Goal: Information Seeking & Learning: Learn about a topic

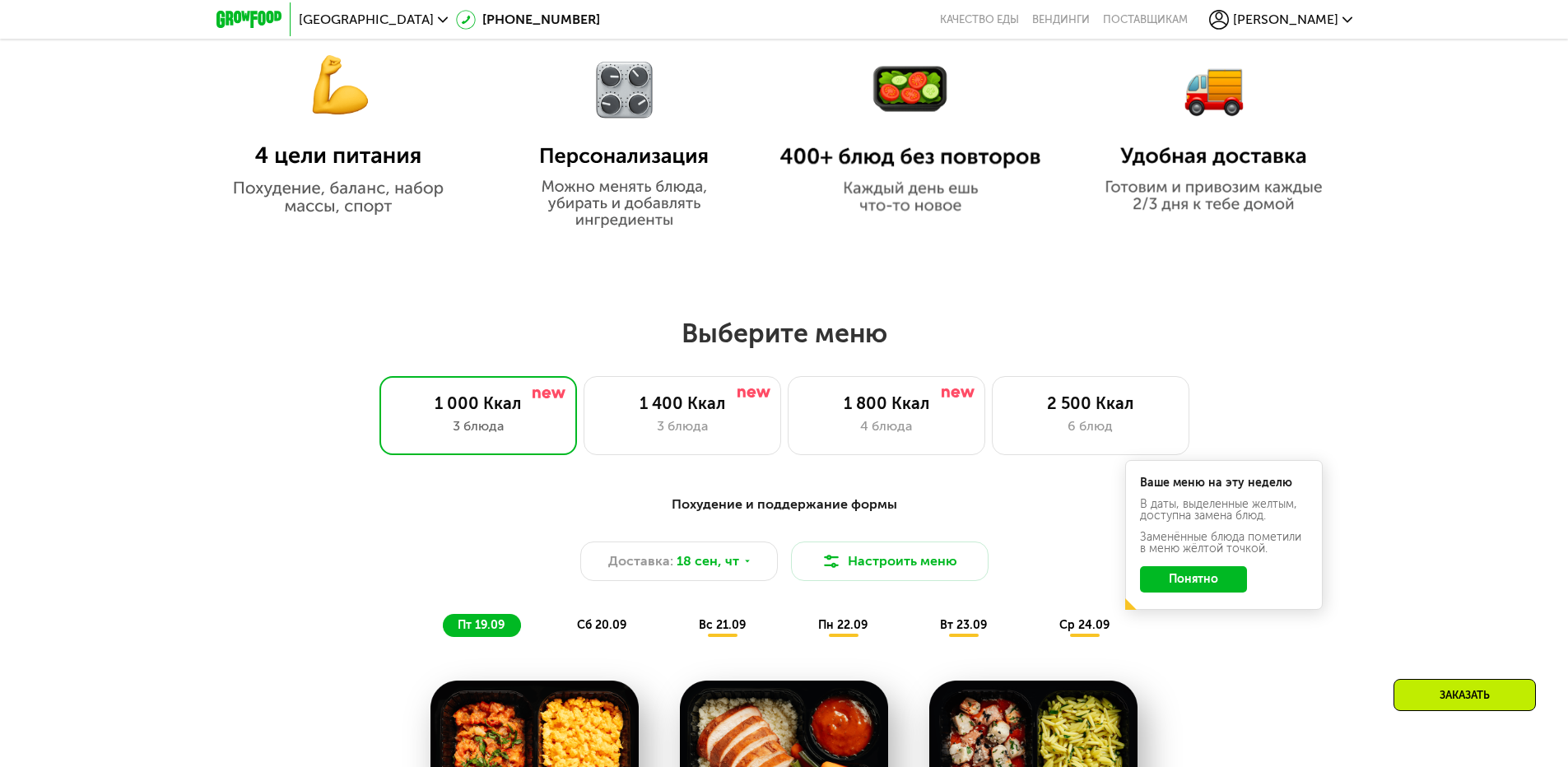
scroll to position [987, 0]
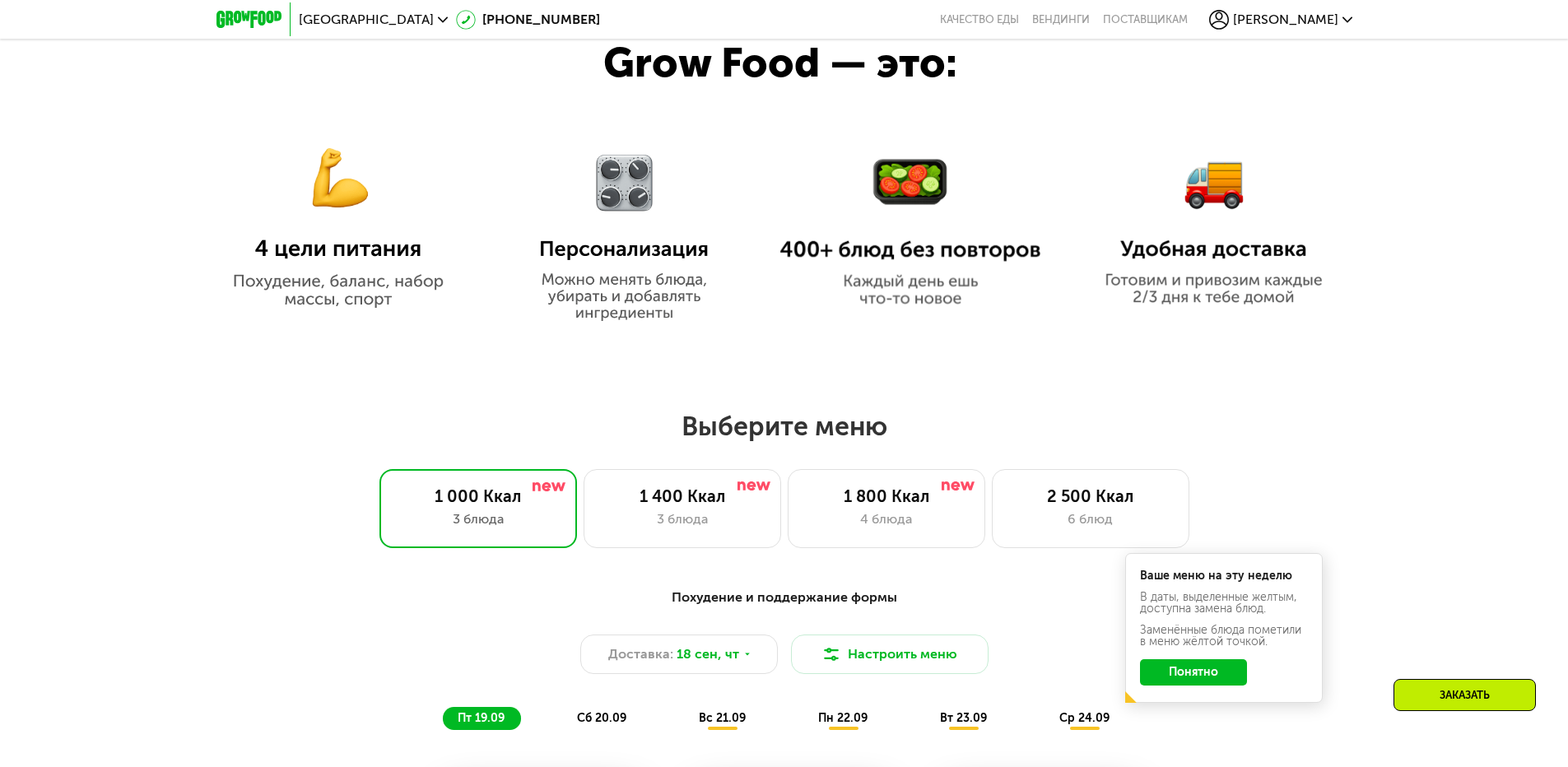
click at [640, 301] on img at bounding box center [625, 224] width 205 height 194
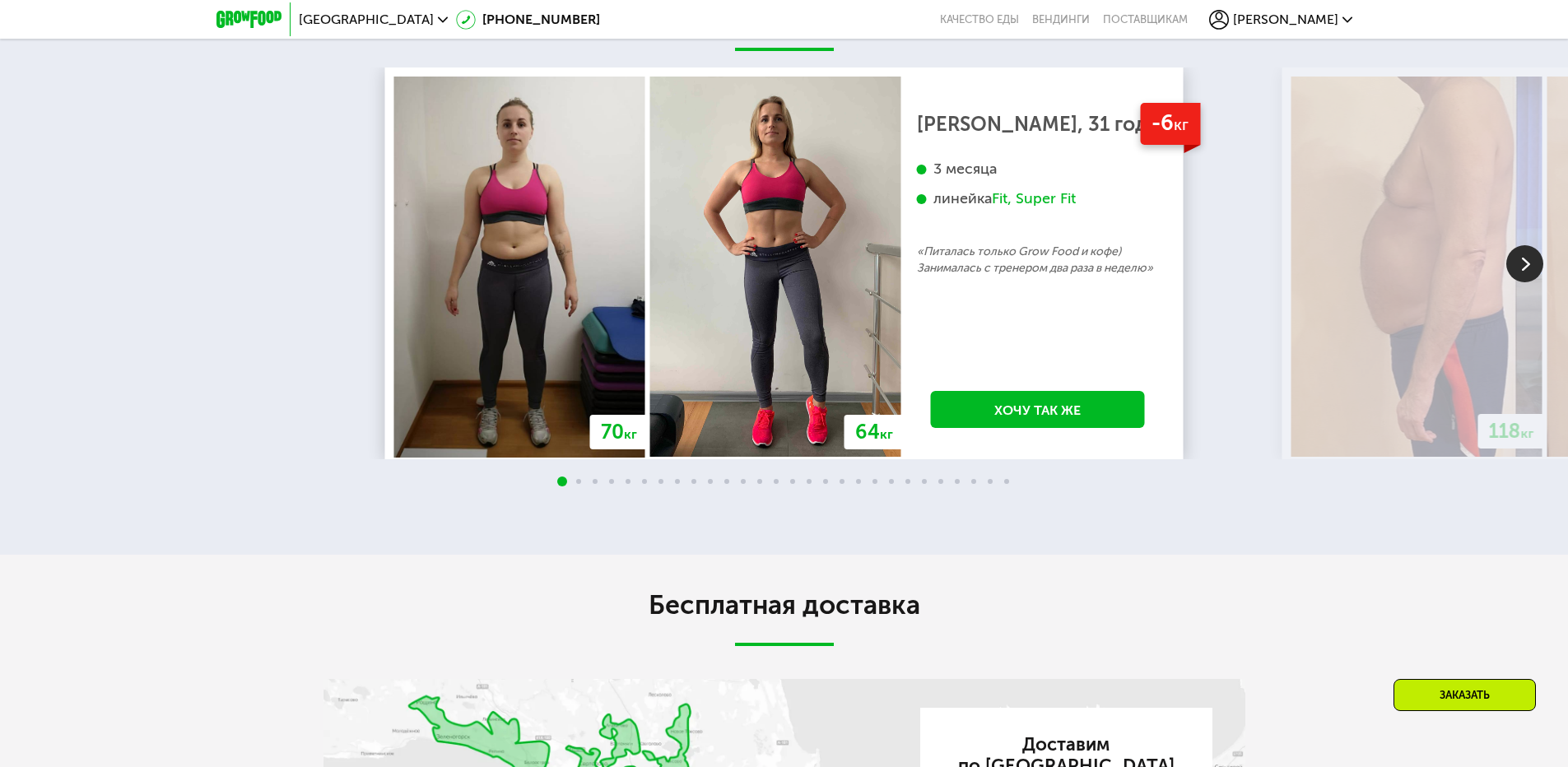
scroll to position [3621, 0]
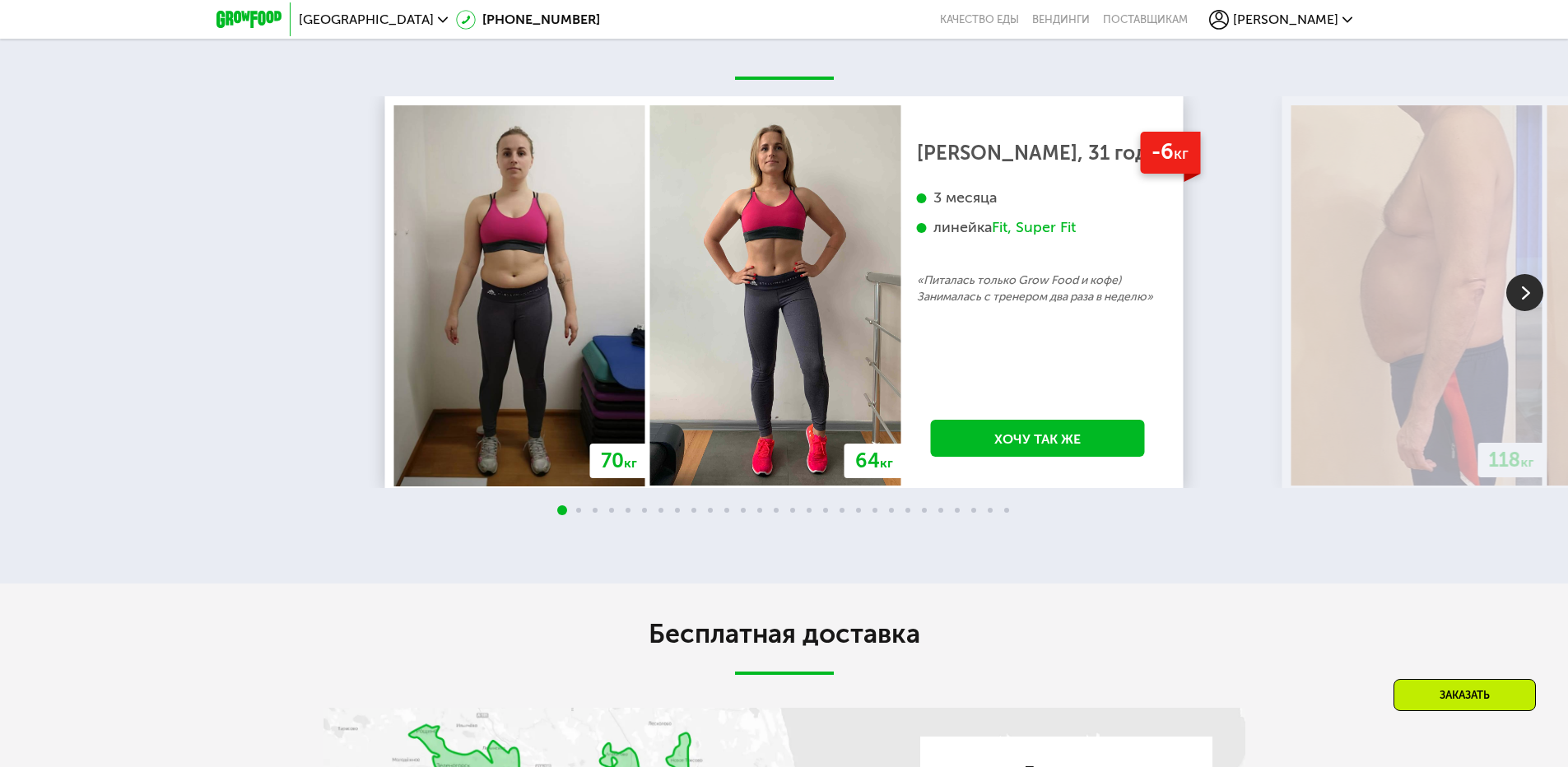
click at [1520, 299] on img at bounding box center [1525, 293] width 37 height 37
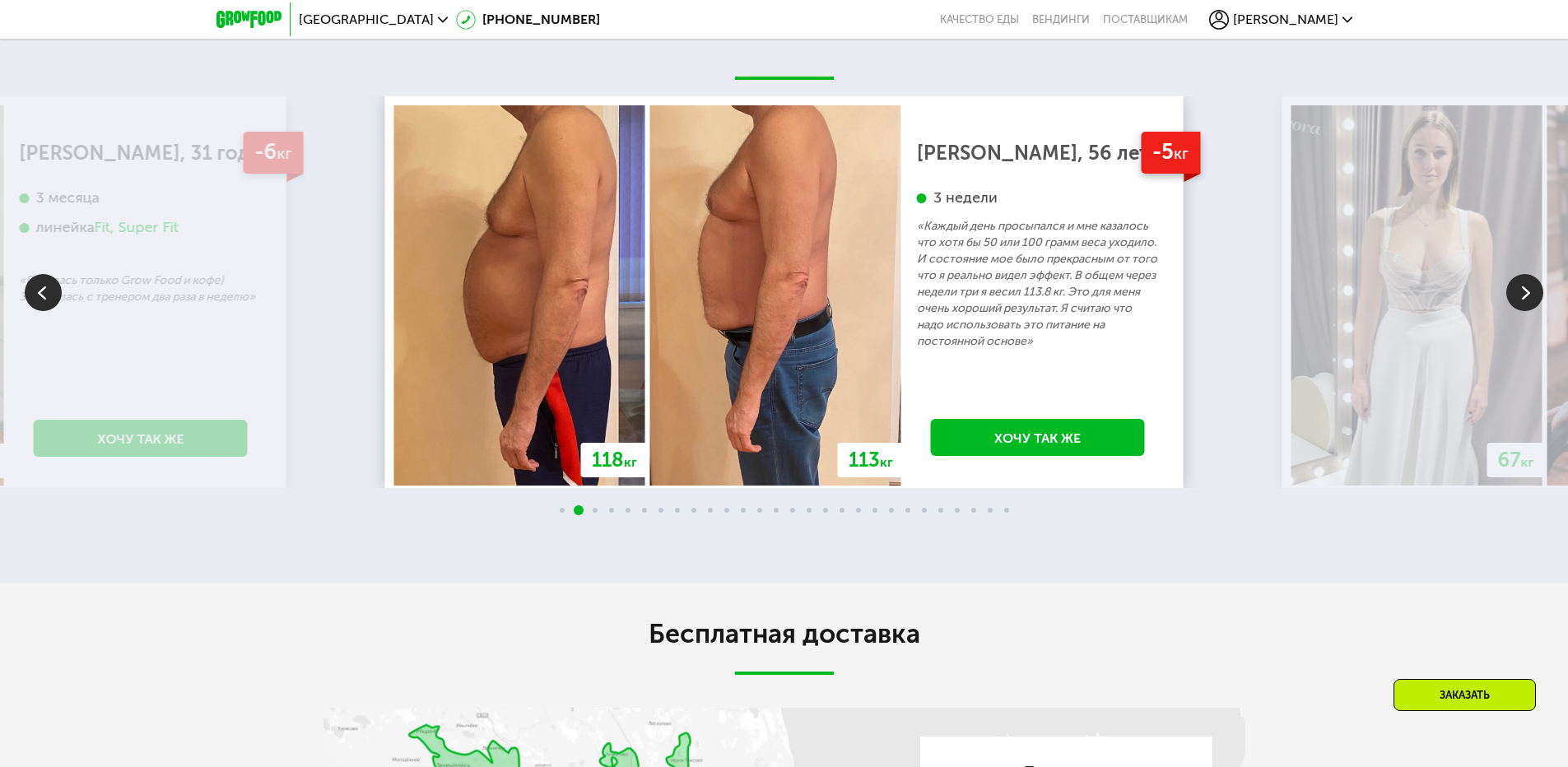
click at [1520, 299] on img at bounding box center [1525, 293] width 37 height 37
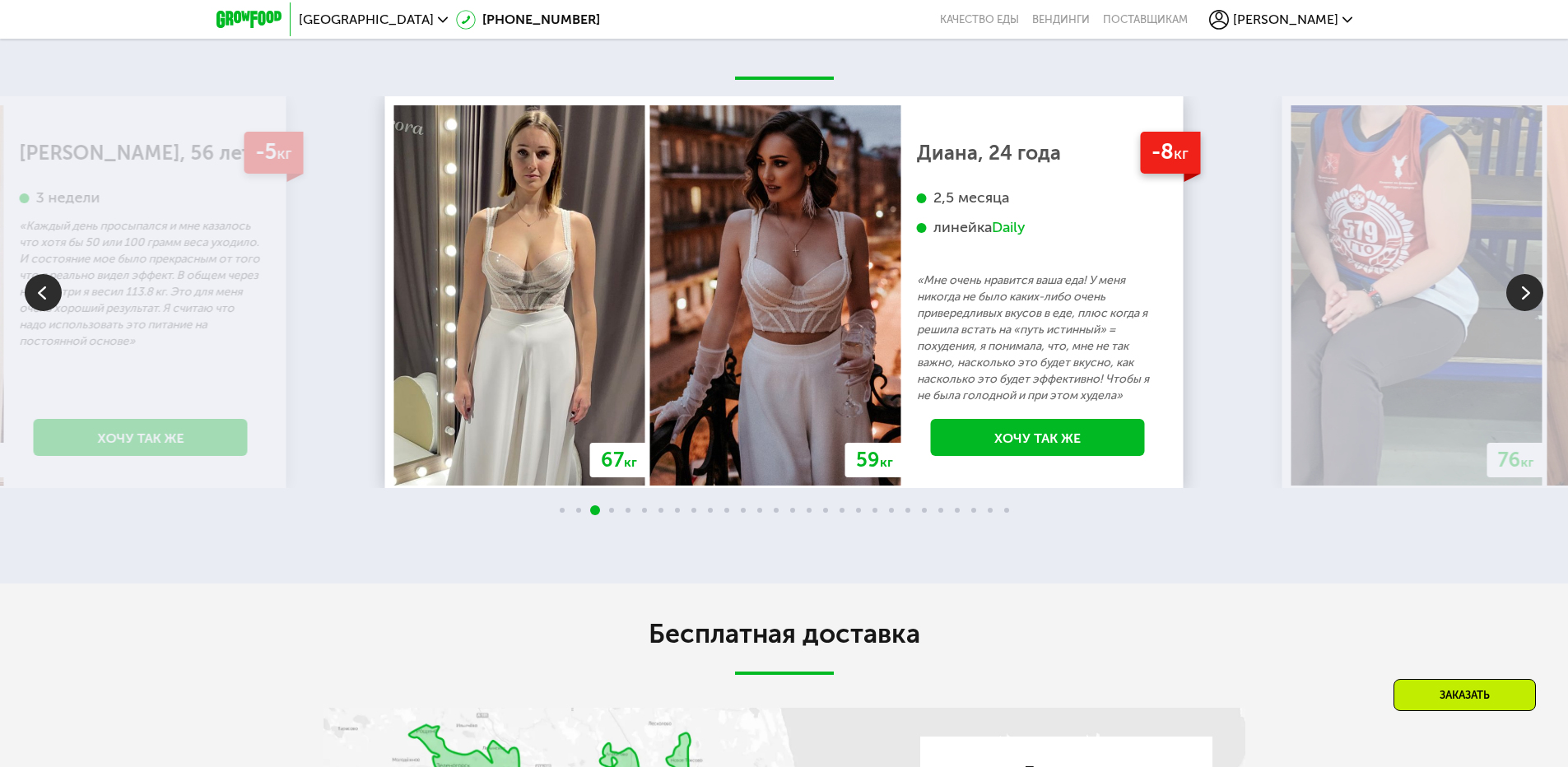
click at [1520, 299] on img at bounding box center [1525, 293] width 37 height 37
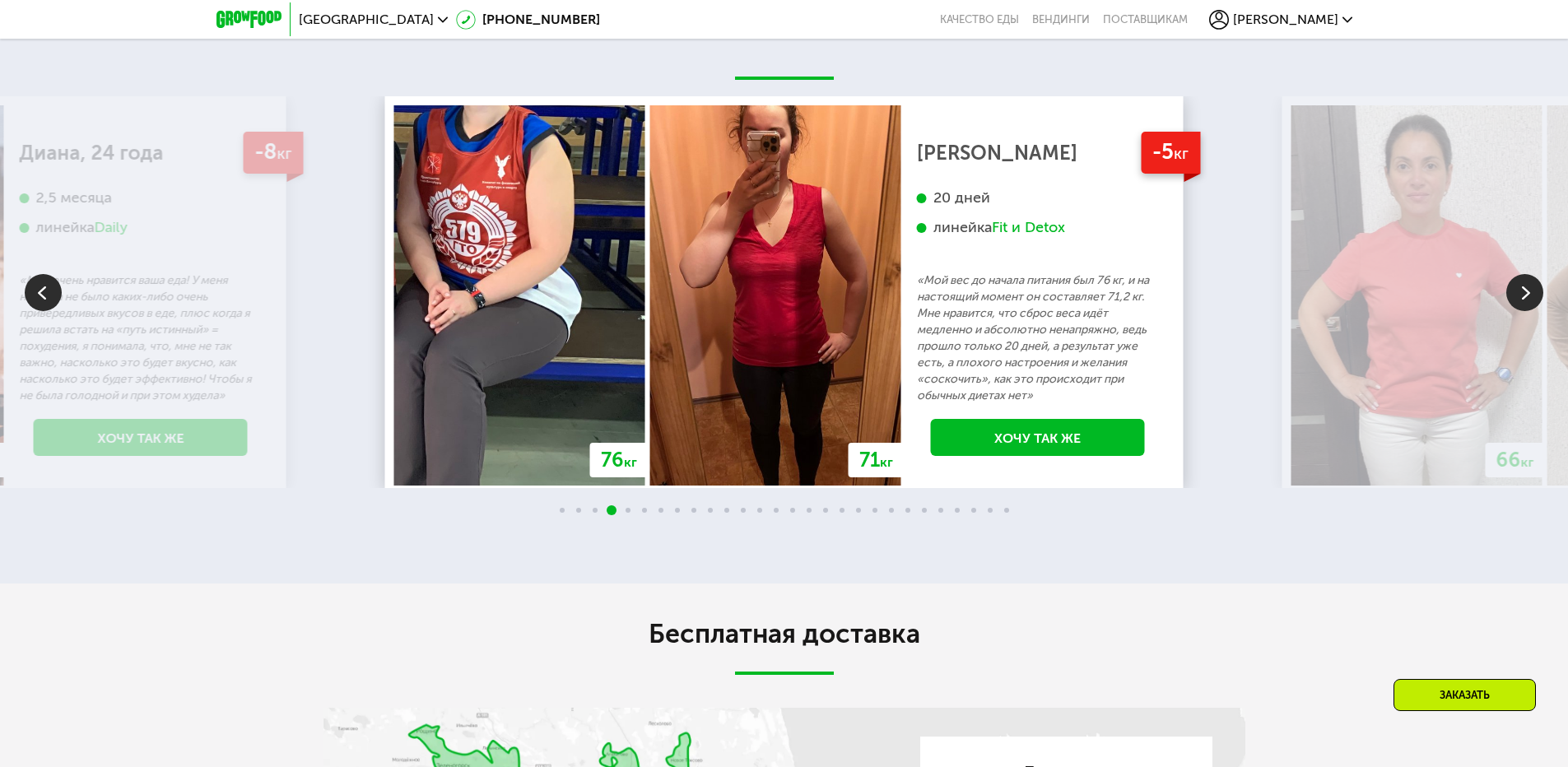
click at [1511, 290] on img at bounding box center [1525, 293] width 37 height 37
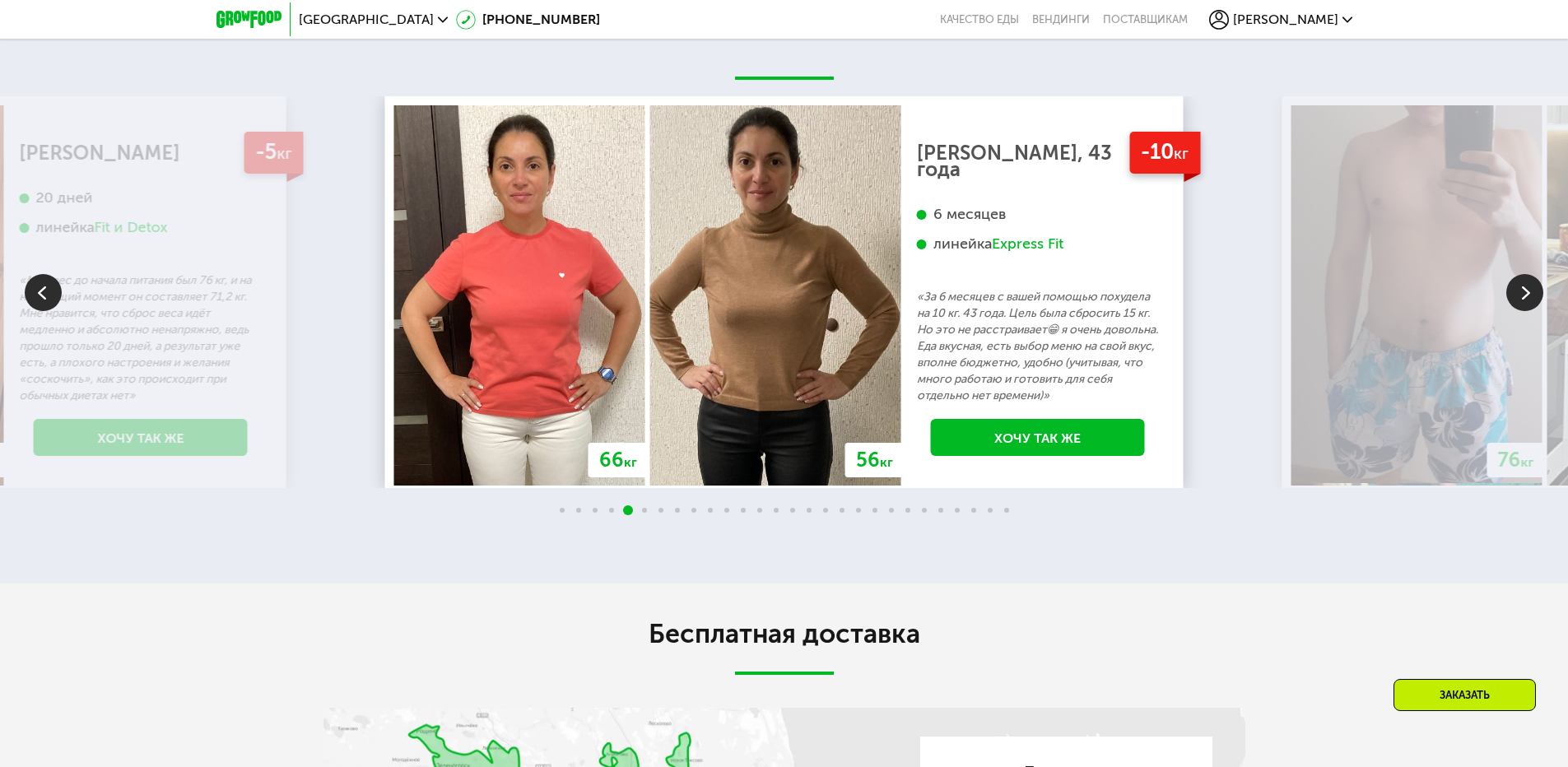
click at [1518, 287] on img at bounding box center [1525, 293] width 37 height 37
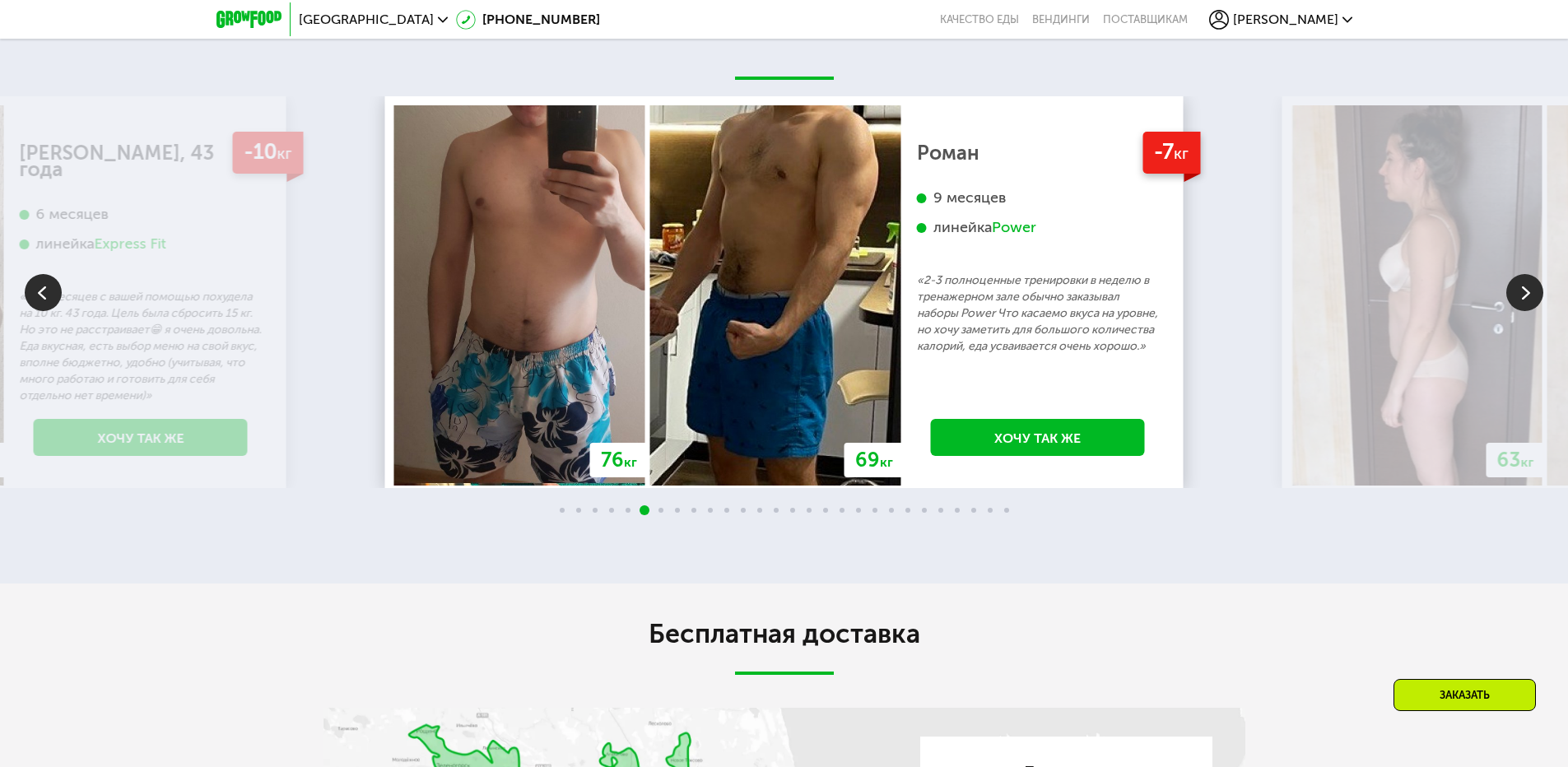
click at [39, 294] on img at bounding box center [43, 293] width 37 height 37
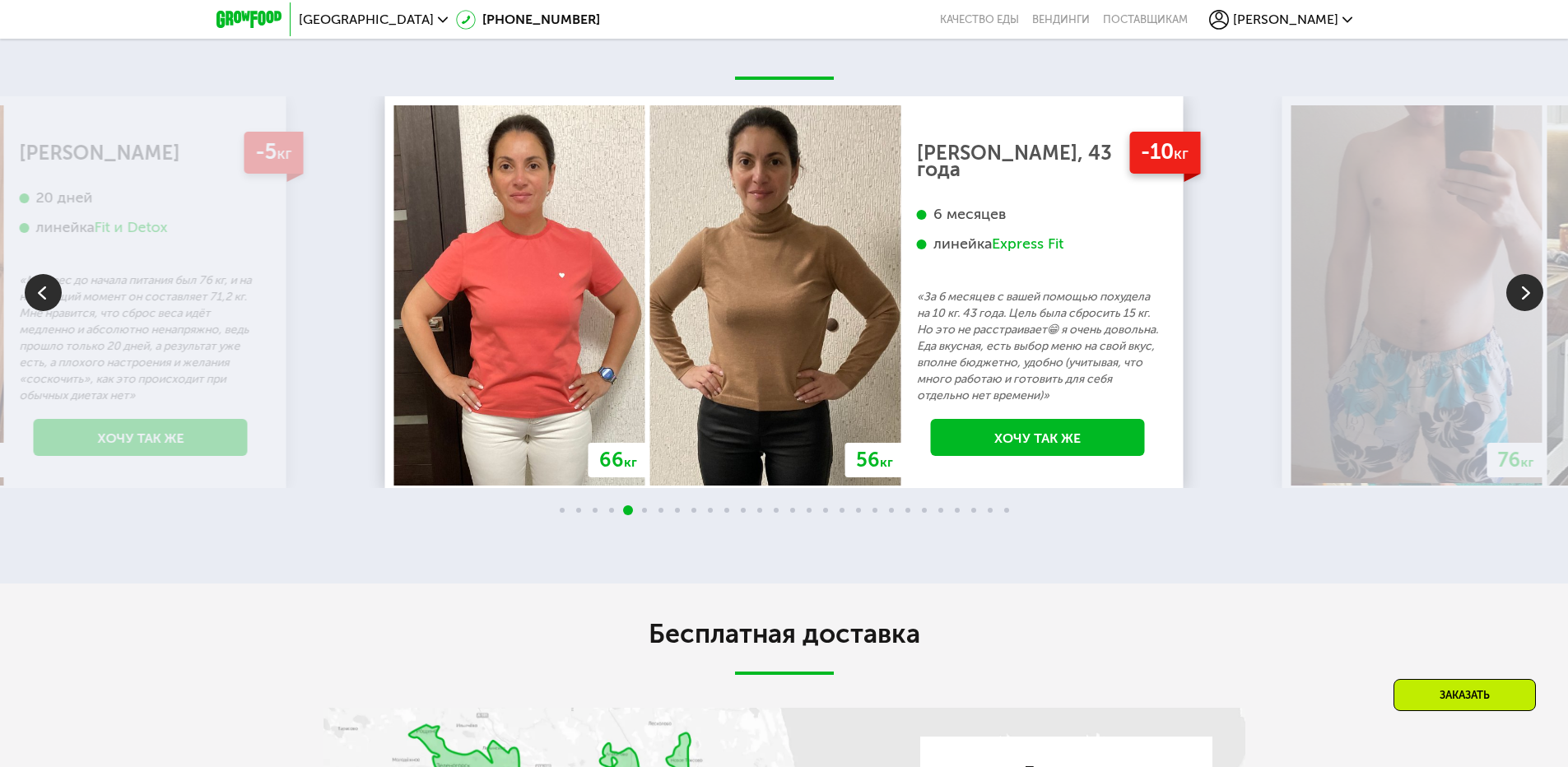
click at [39, 294] on img at bounding box center [43, 293] width 37 height 37
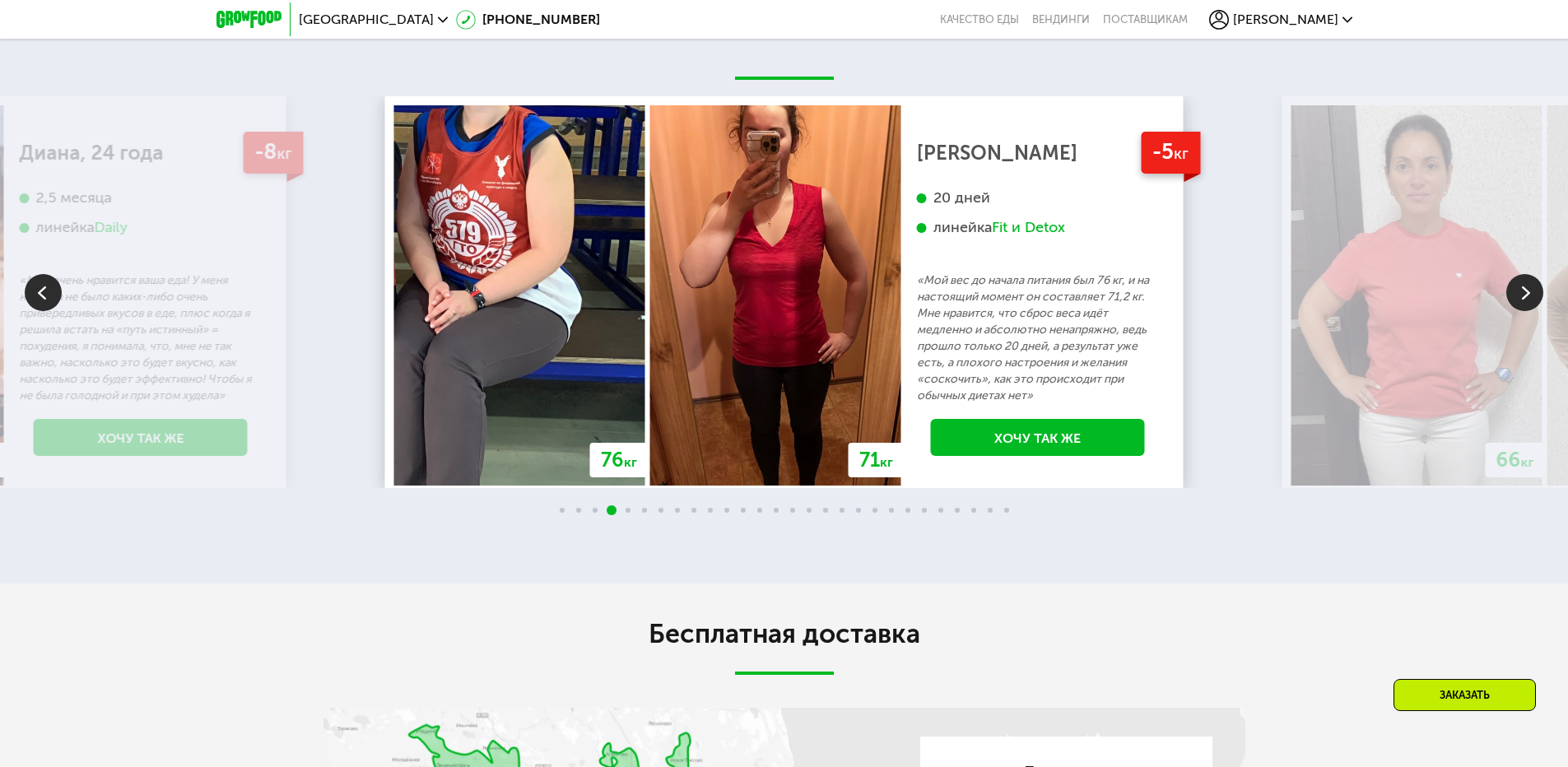
click at [39, 294] on img at bounding box center [43, 293] width 37 height 37
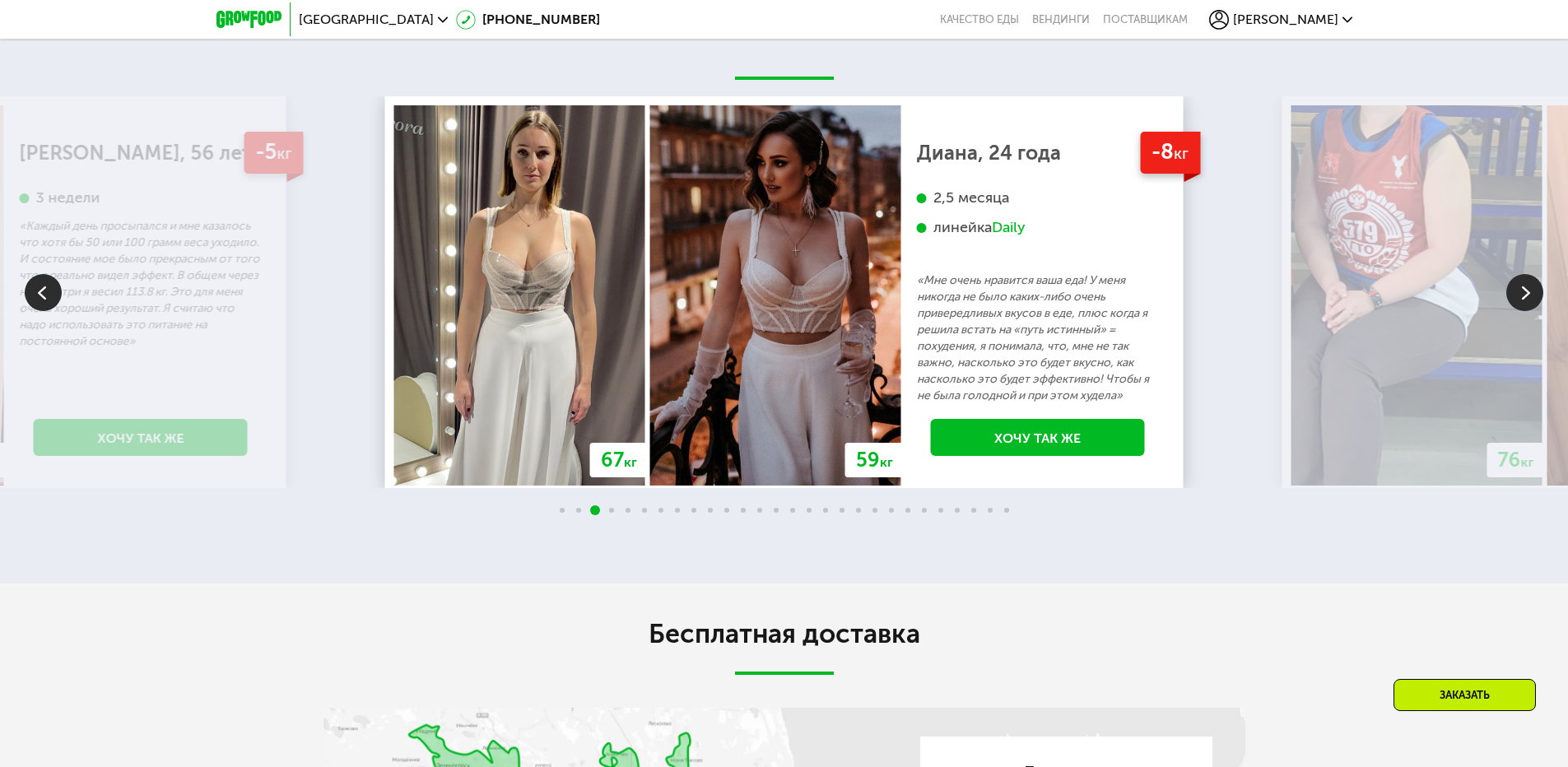
click at [39, 294] on img at bounding box center [43, 293] width 37 height 37
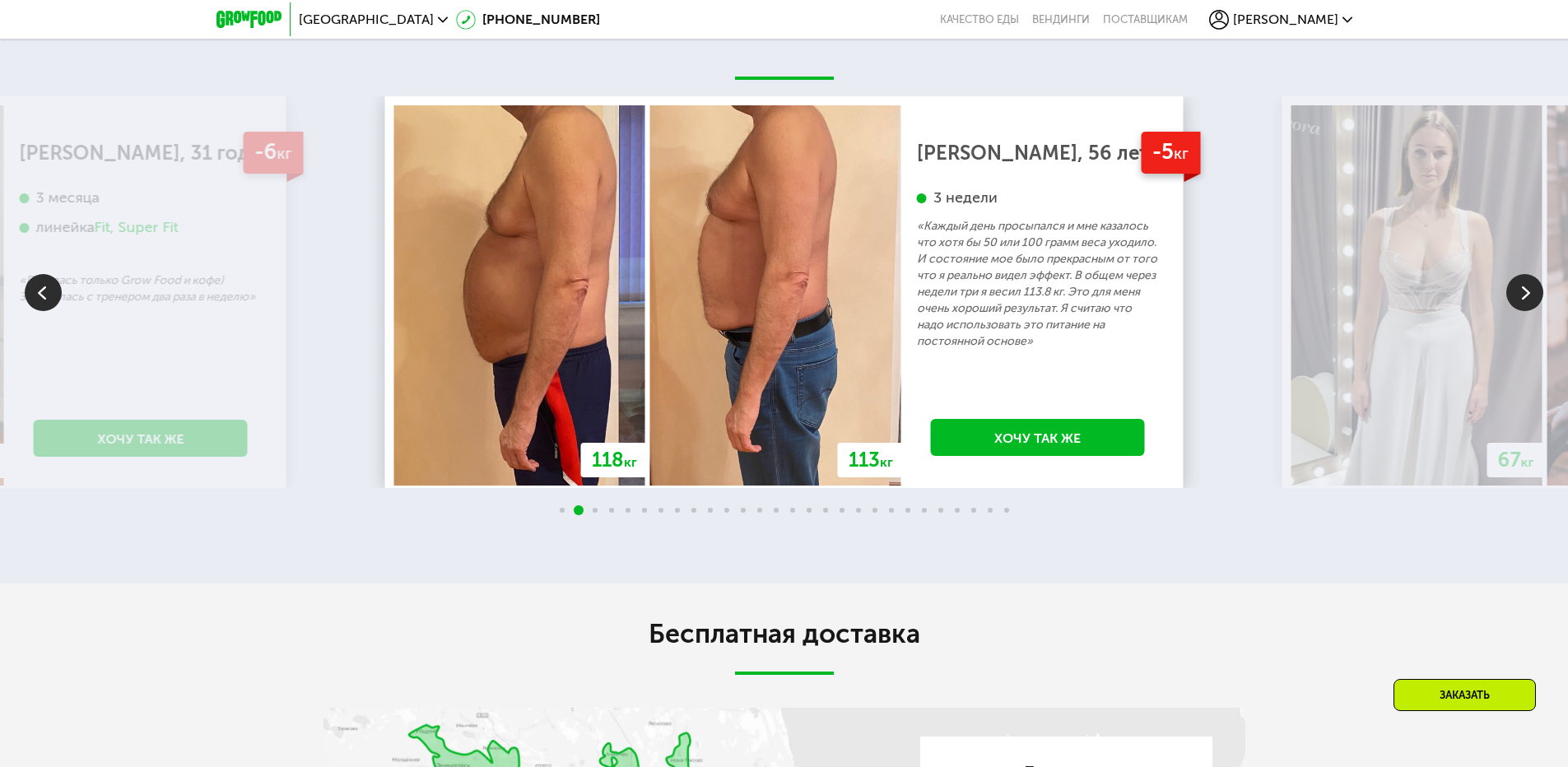
click at [39, 294] on img at bounding box center [43, 293] width 37 height 37
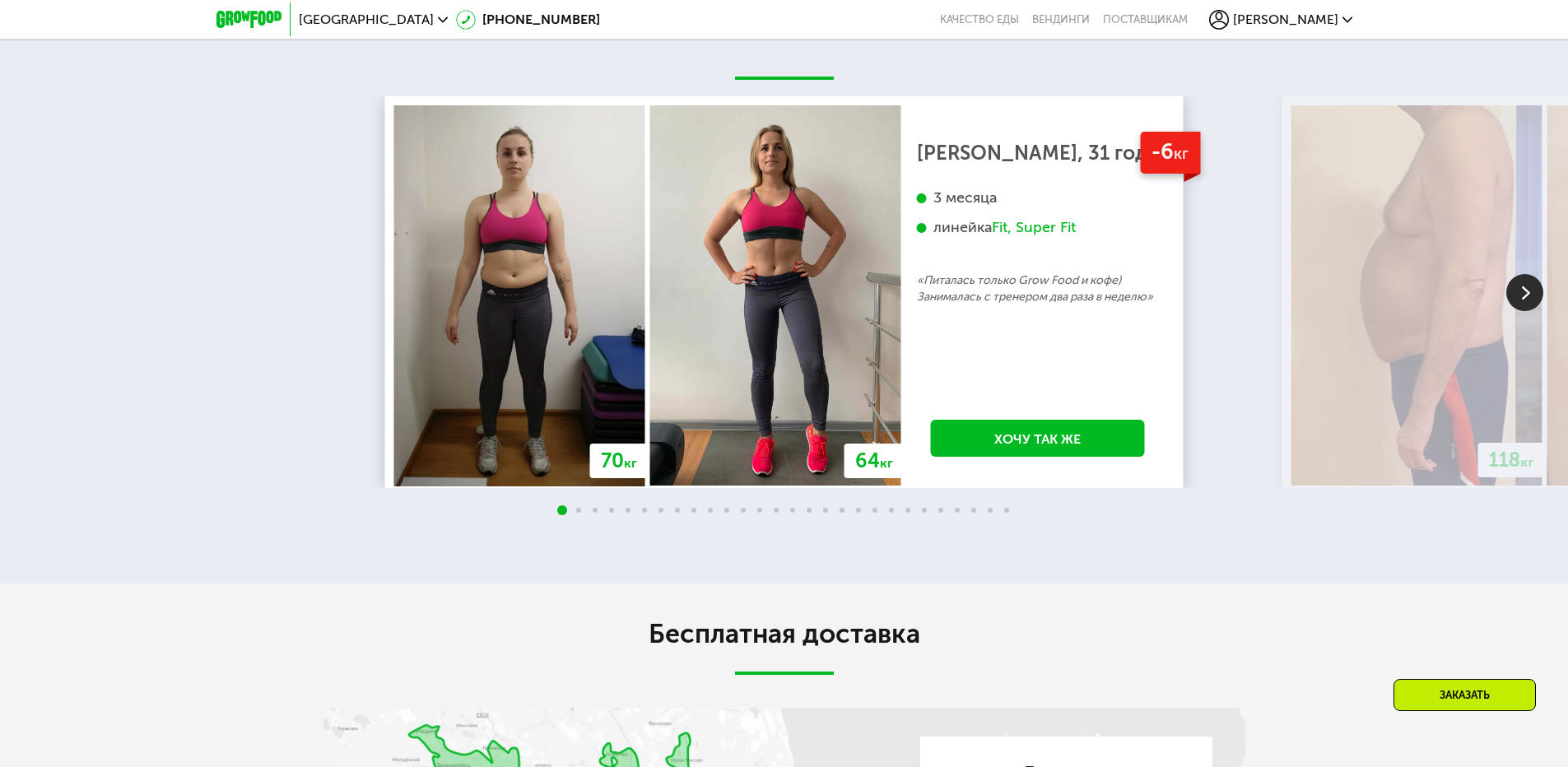
click at [1526, 293] on img at bounding box center [1525, 293] width 37 height 37
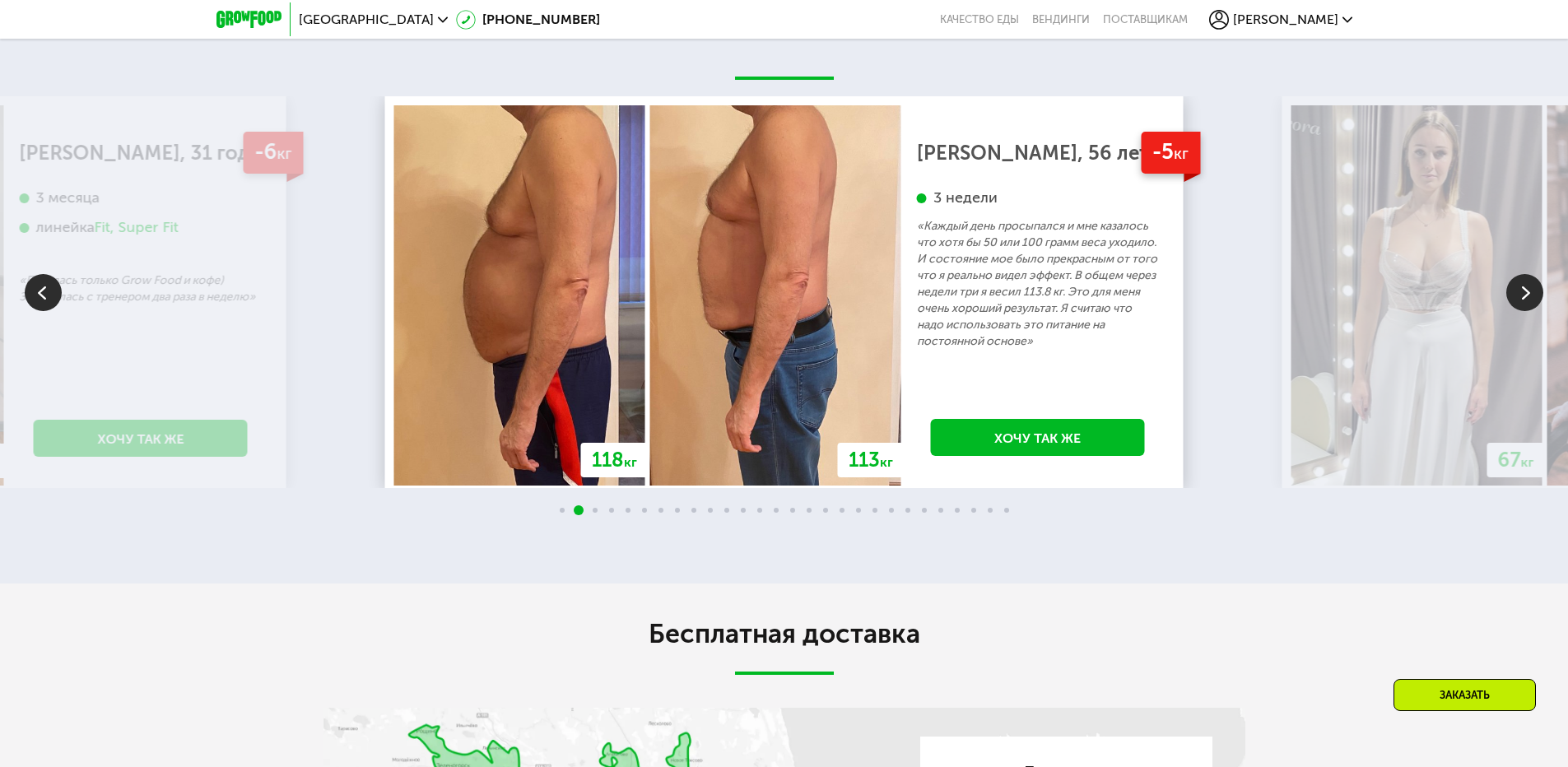
click at [1525, 294] on img at bounding box center [1525, 293] width 37 height 37
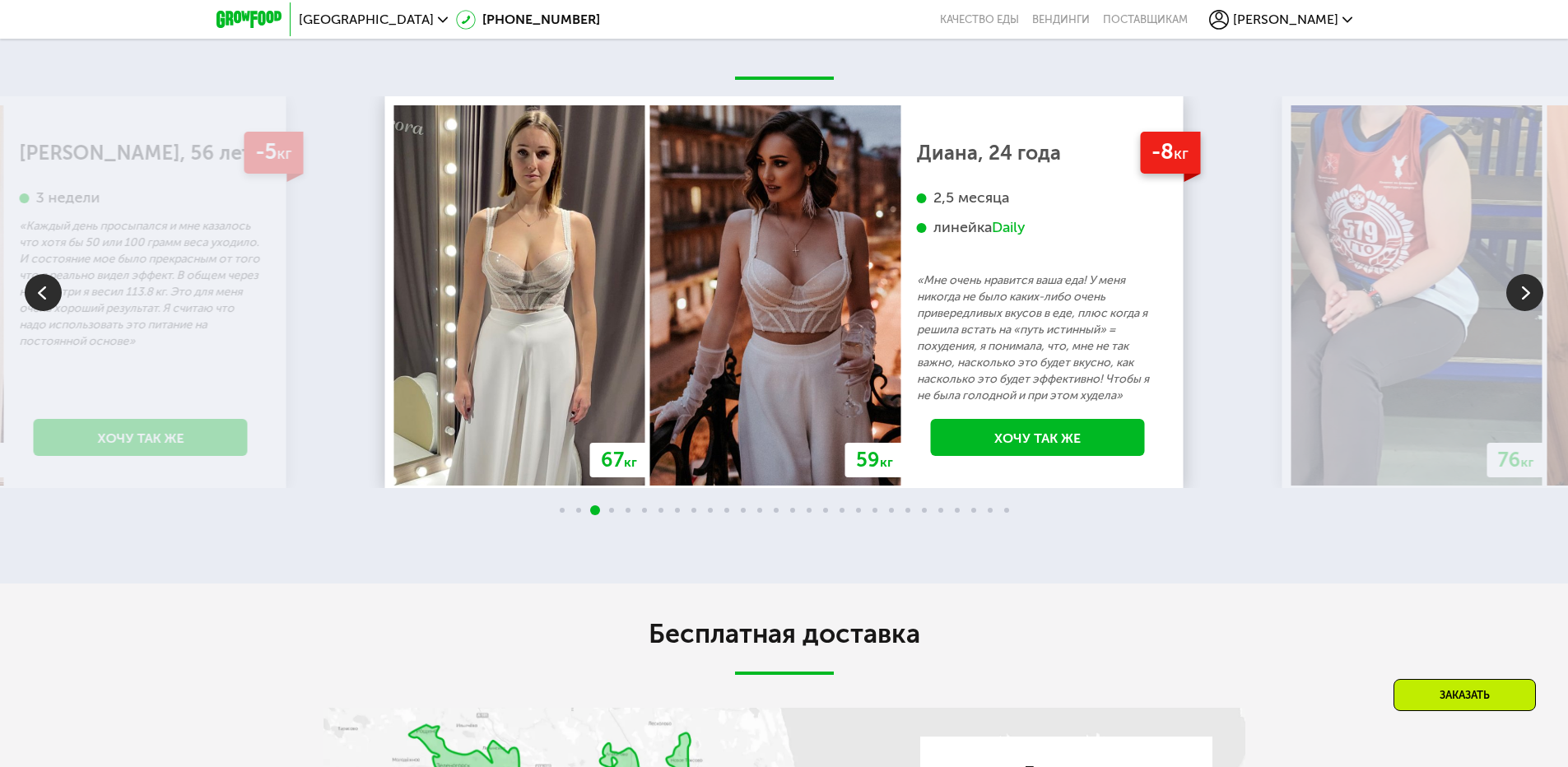
click at [1523, 293] on img at bounding box center [1525, 293] width 37 height 37
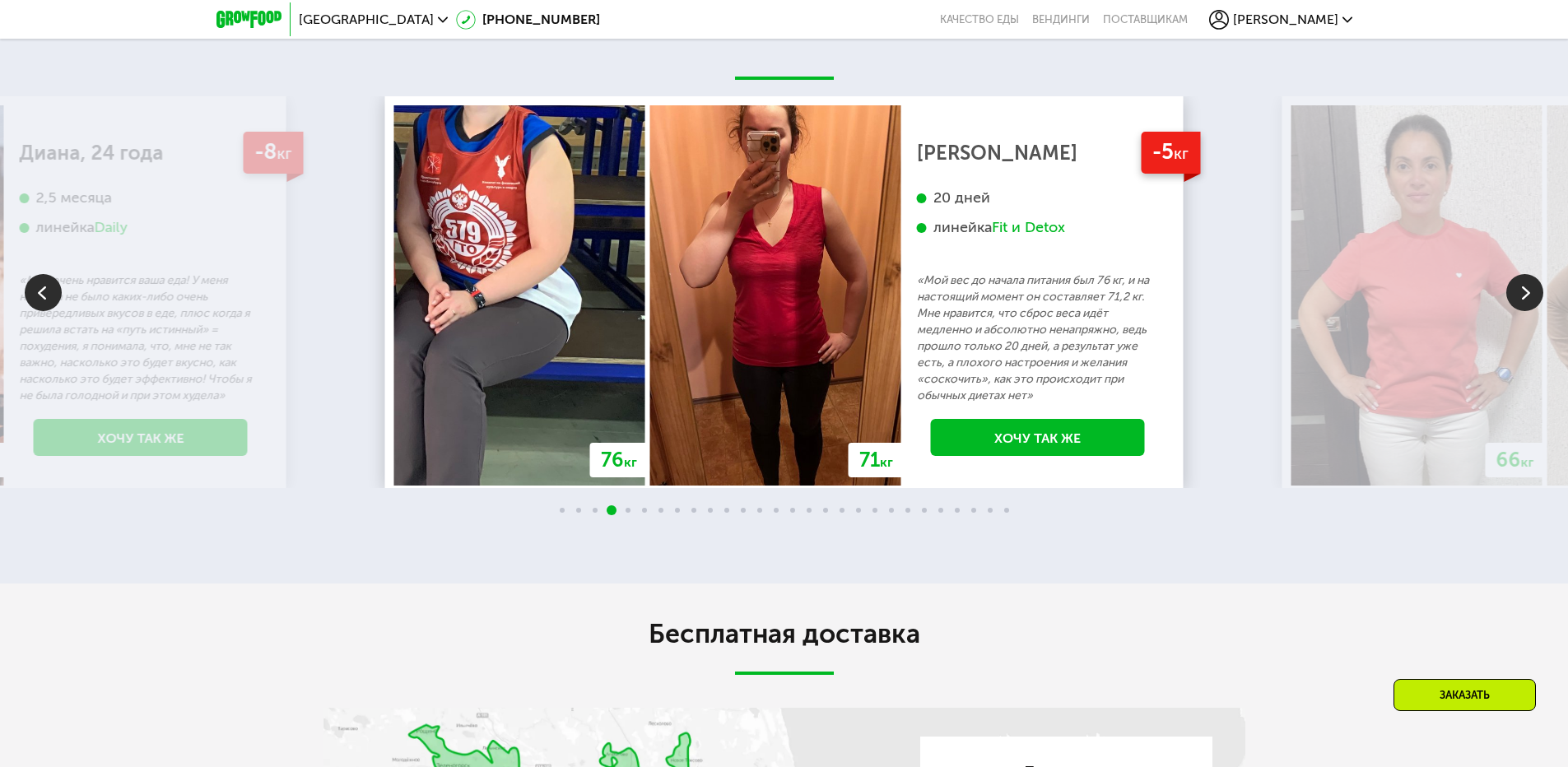
click at [1523, 293] on img at bounding box center [1525, 293] width 37 height 37
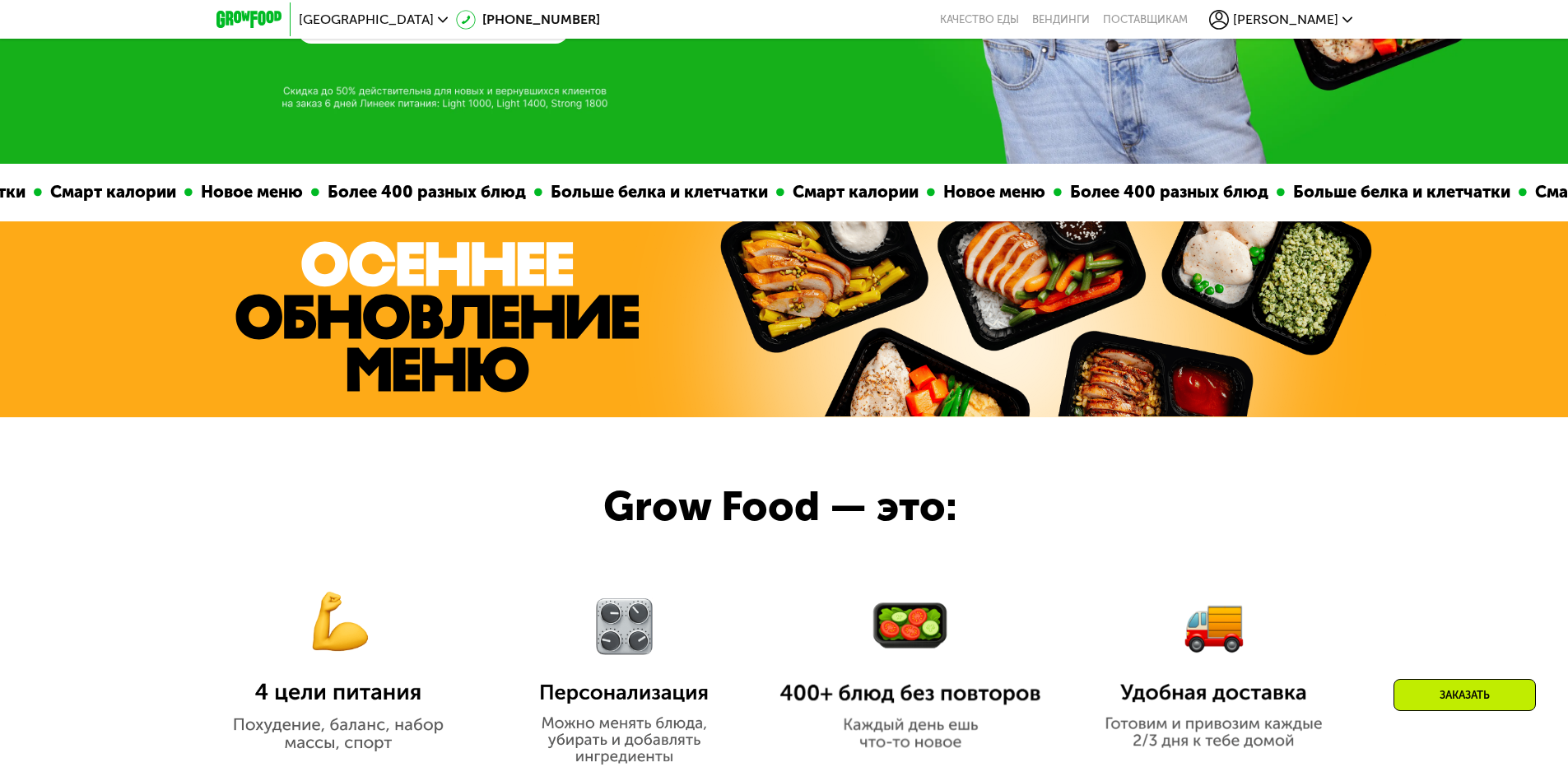
scroll to position [1234, 0]
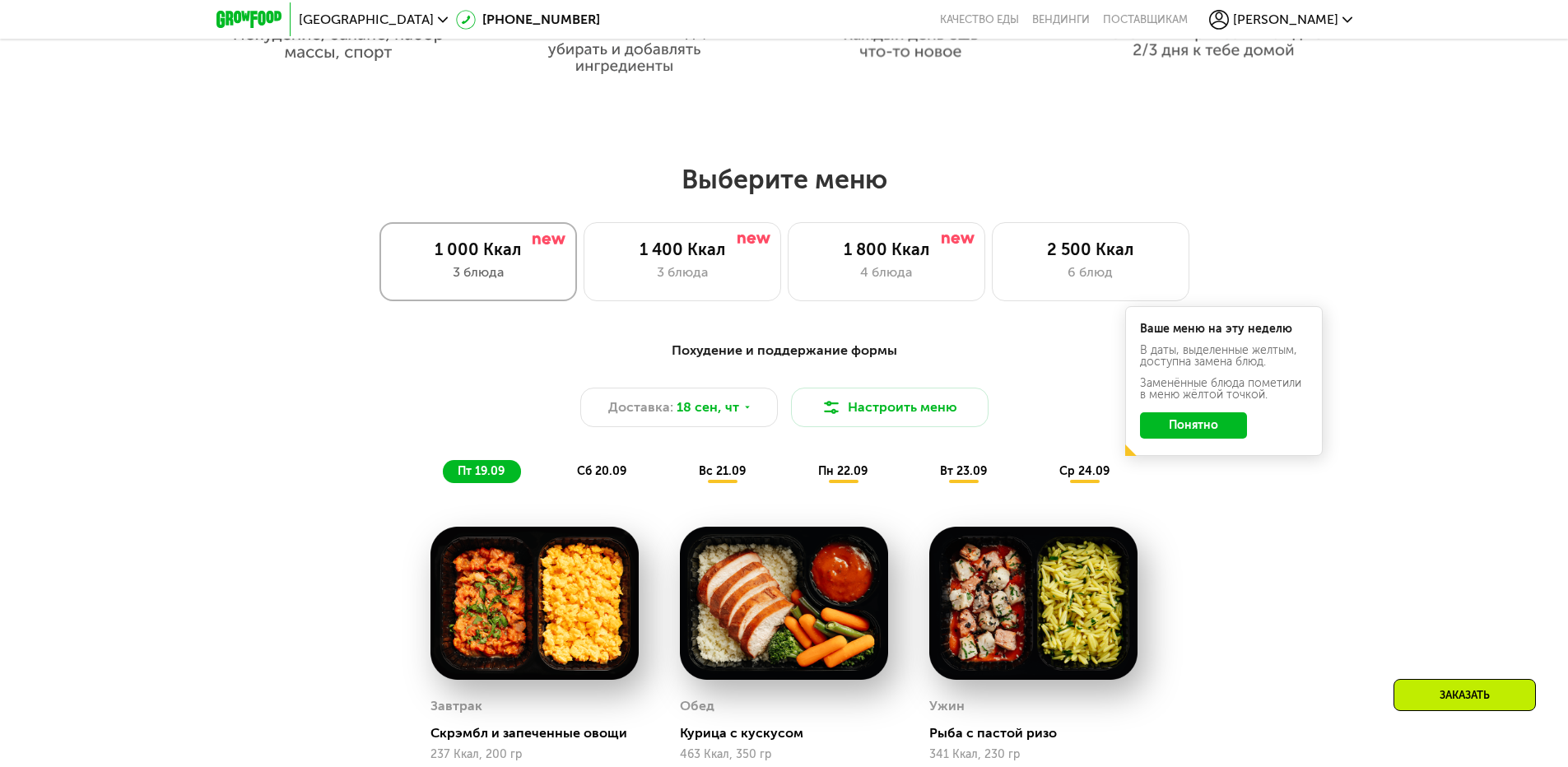
click at [546, 237] on div "1 000 Ккал 3 блюда" at bounding box center [478, 261] width 198 height 79
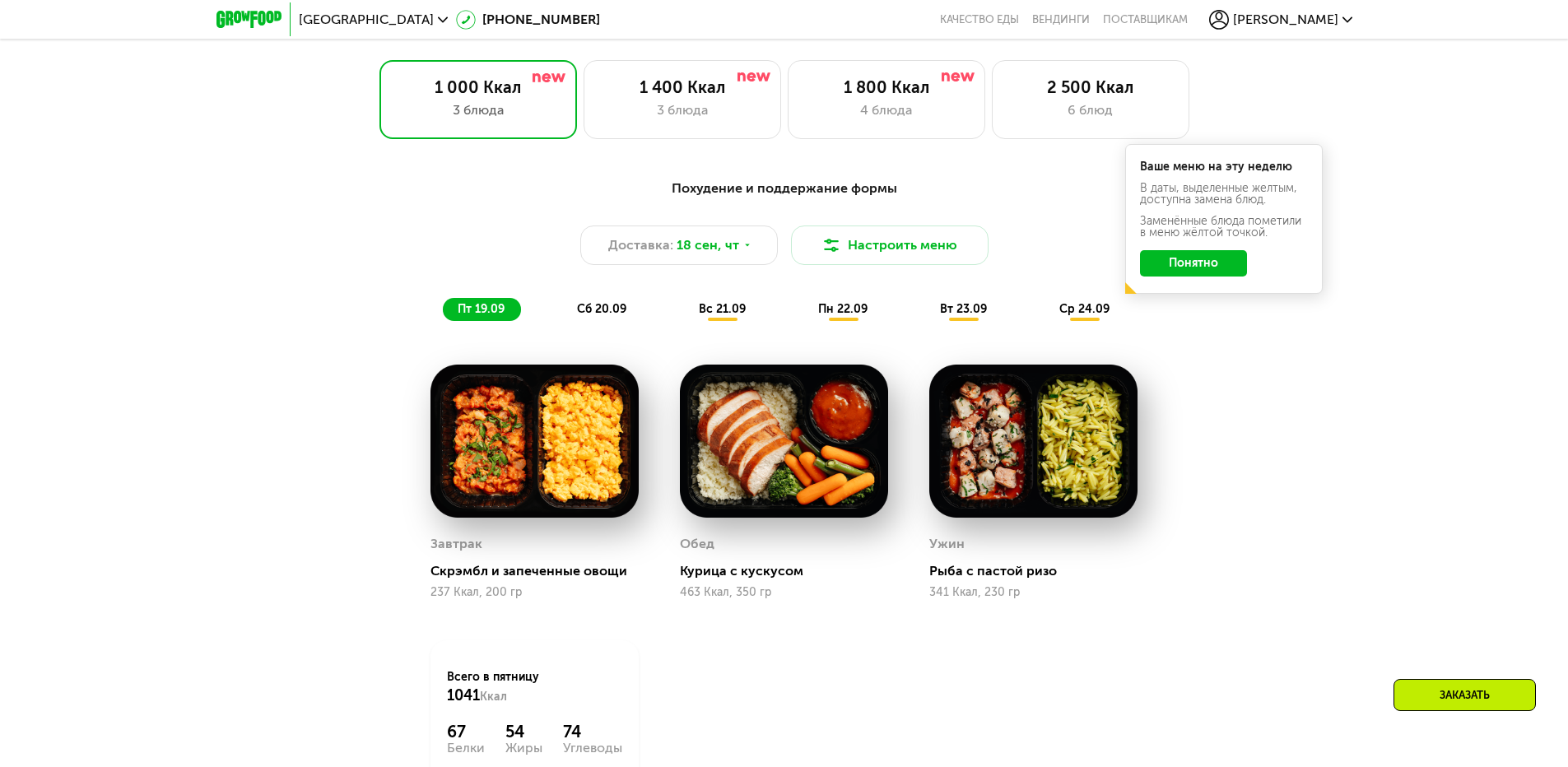
scroll to position [1316, 0]
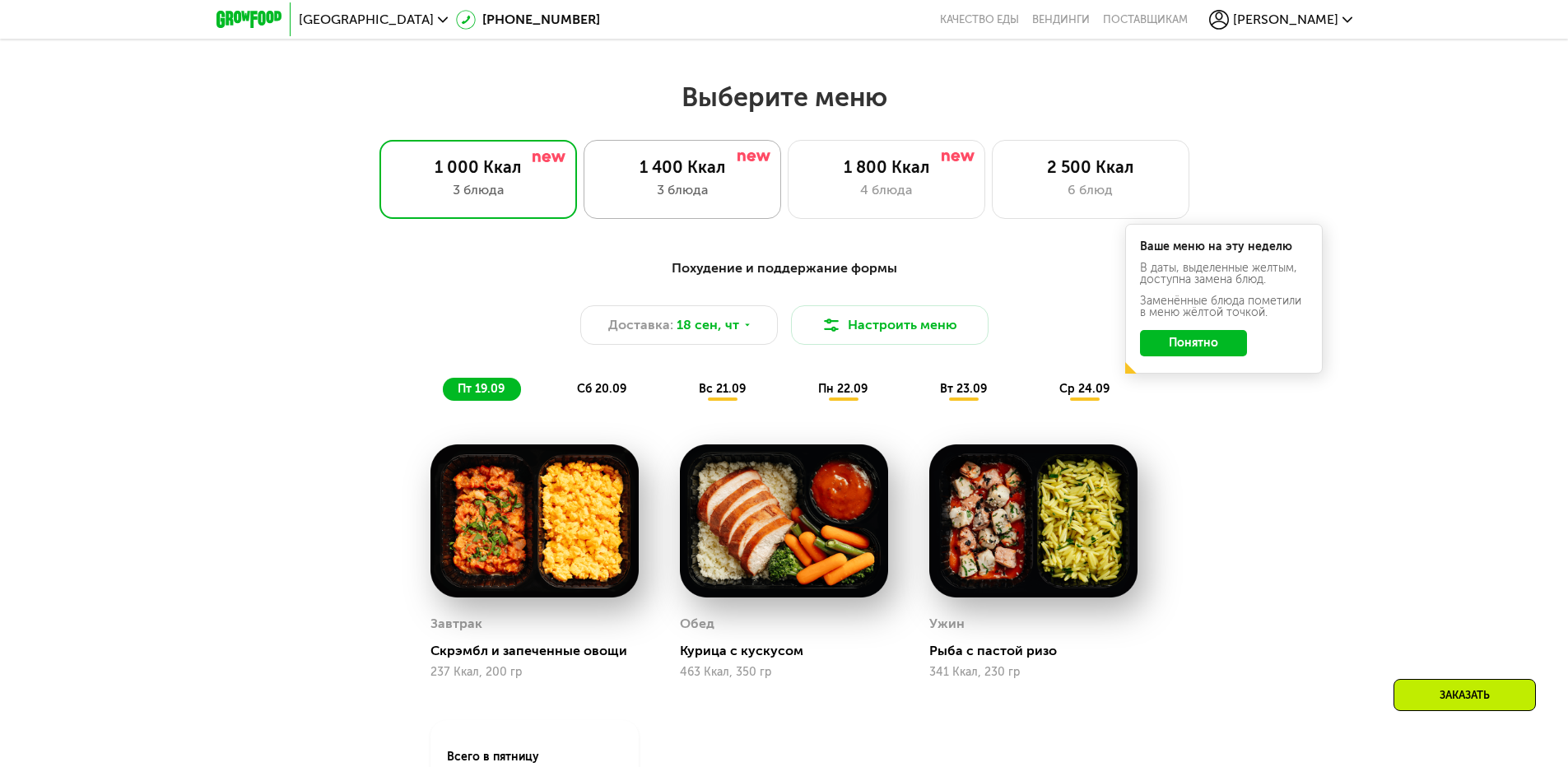
click at [688, 208] on div "1 400 Ккал 3 блюда" at bounding box center [683, 179] width 198 height 79
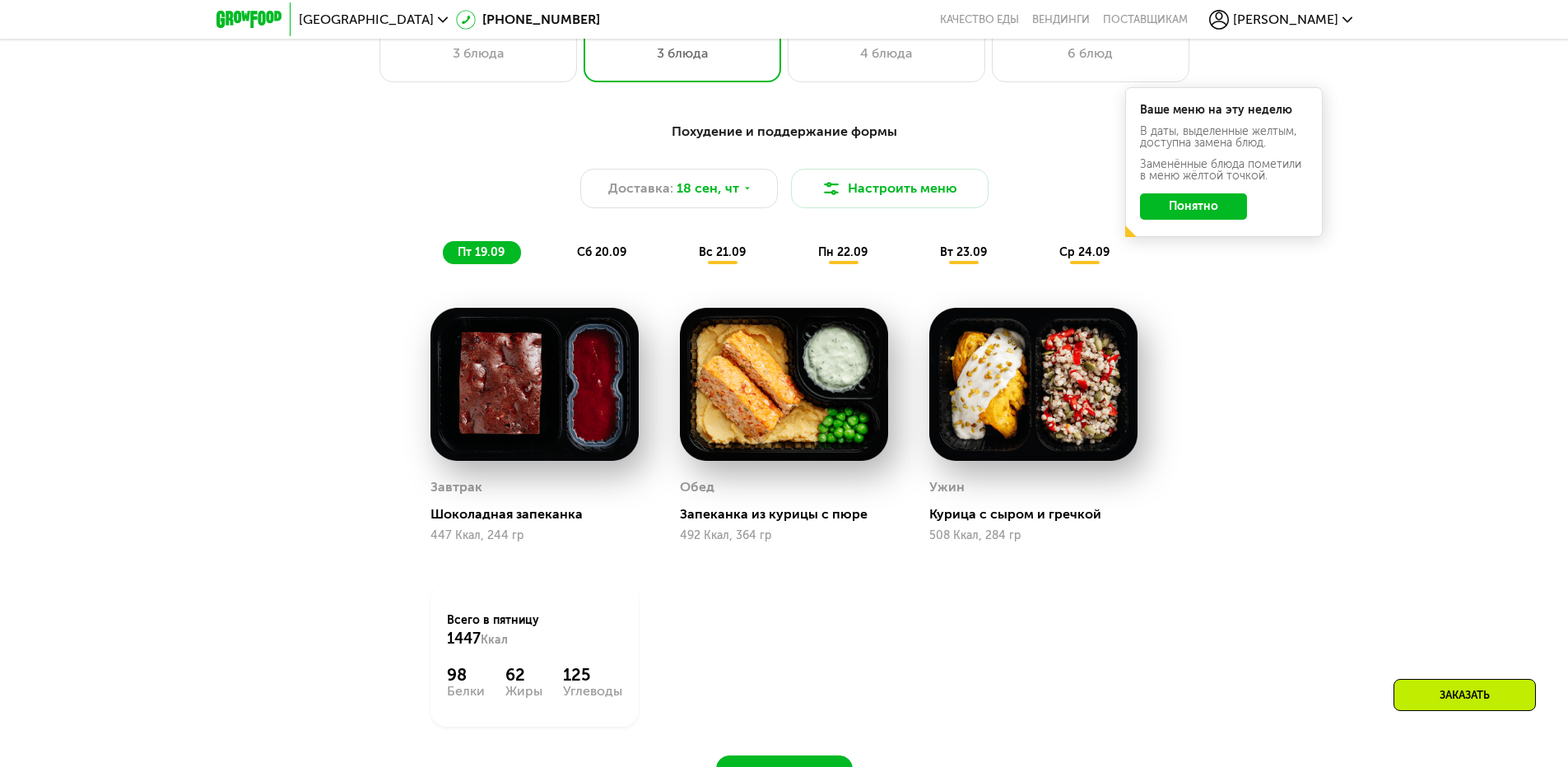
scroll to position [1069, 0]
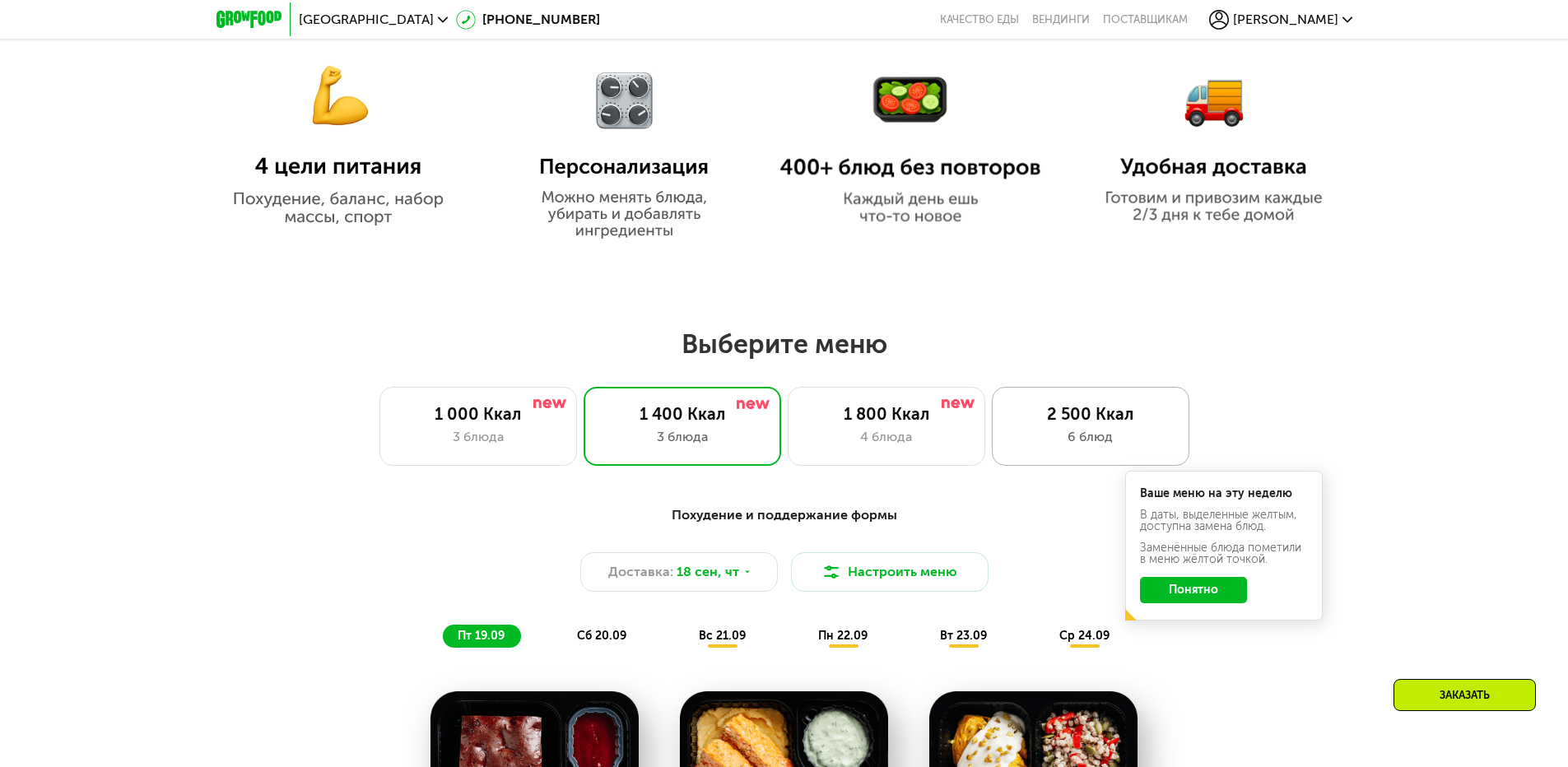
click at [1138, 422] on div "2 500 Ккал" at bounding box center [1091, 414] width 163 height 20
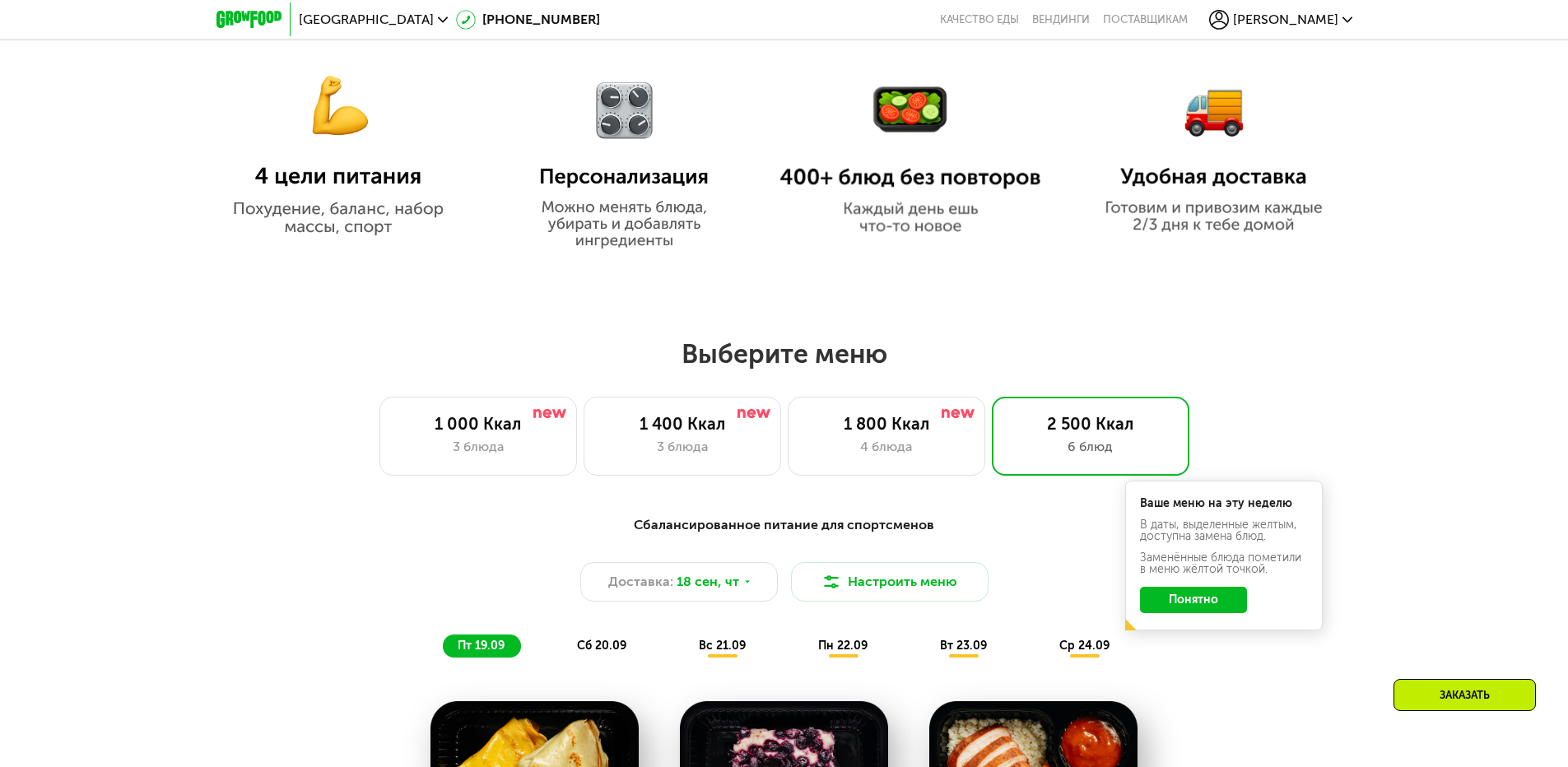
scroll to position [1152, 0]
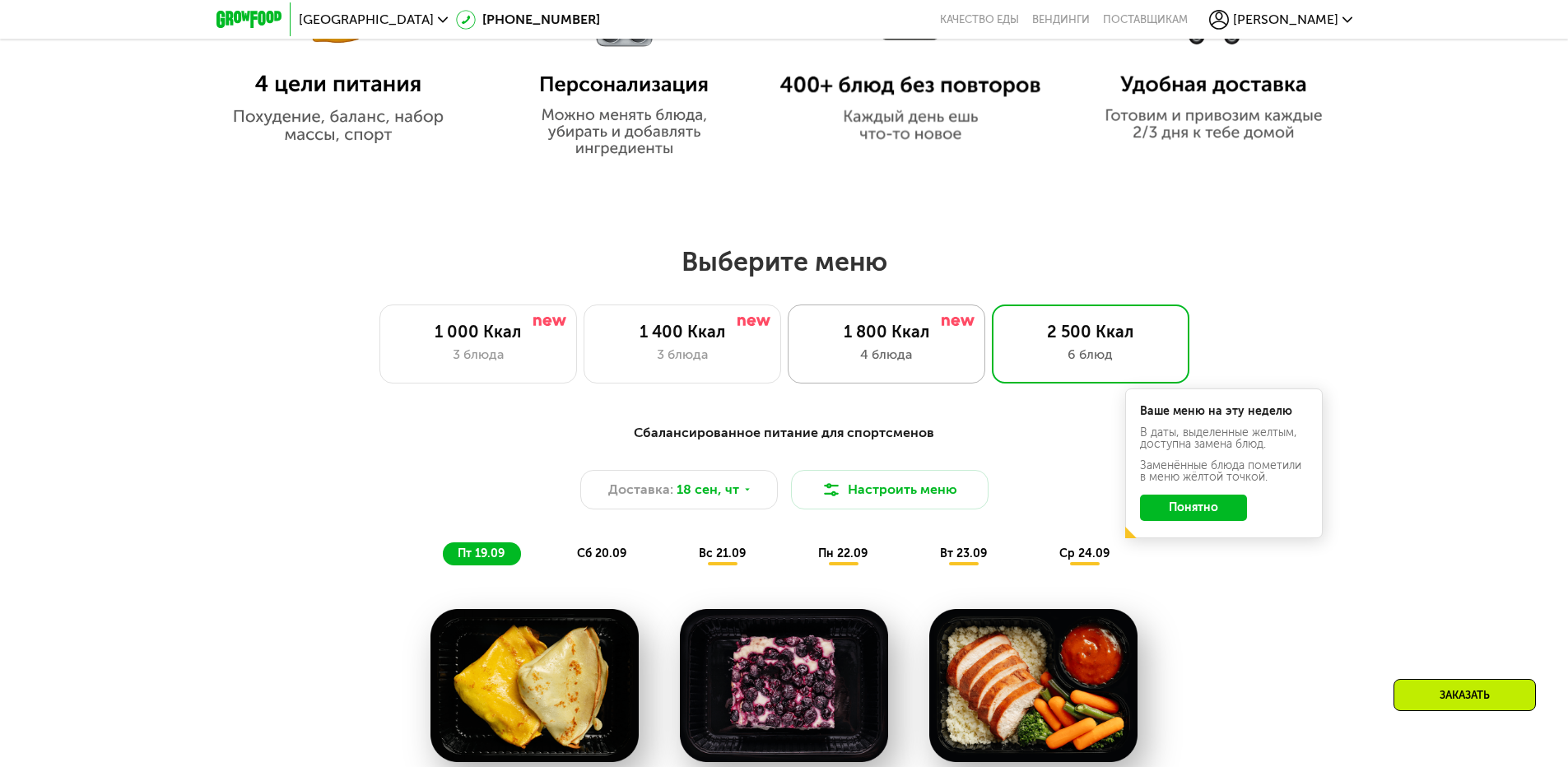
click at [915, 342] on div "1 800 Ккал" at bounding box center [886, 332] width 163 height 20
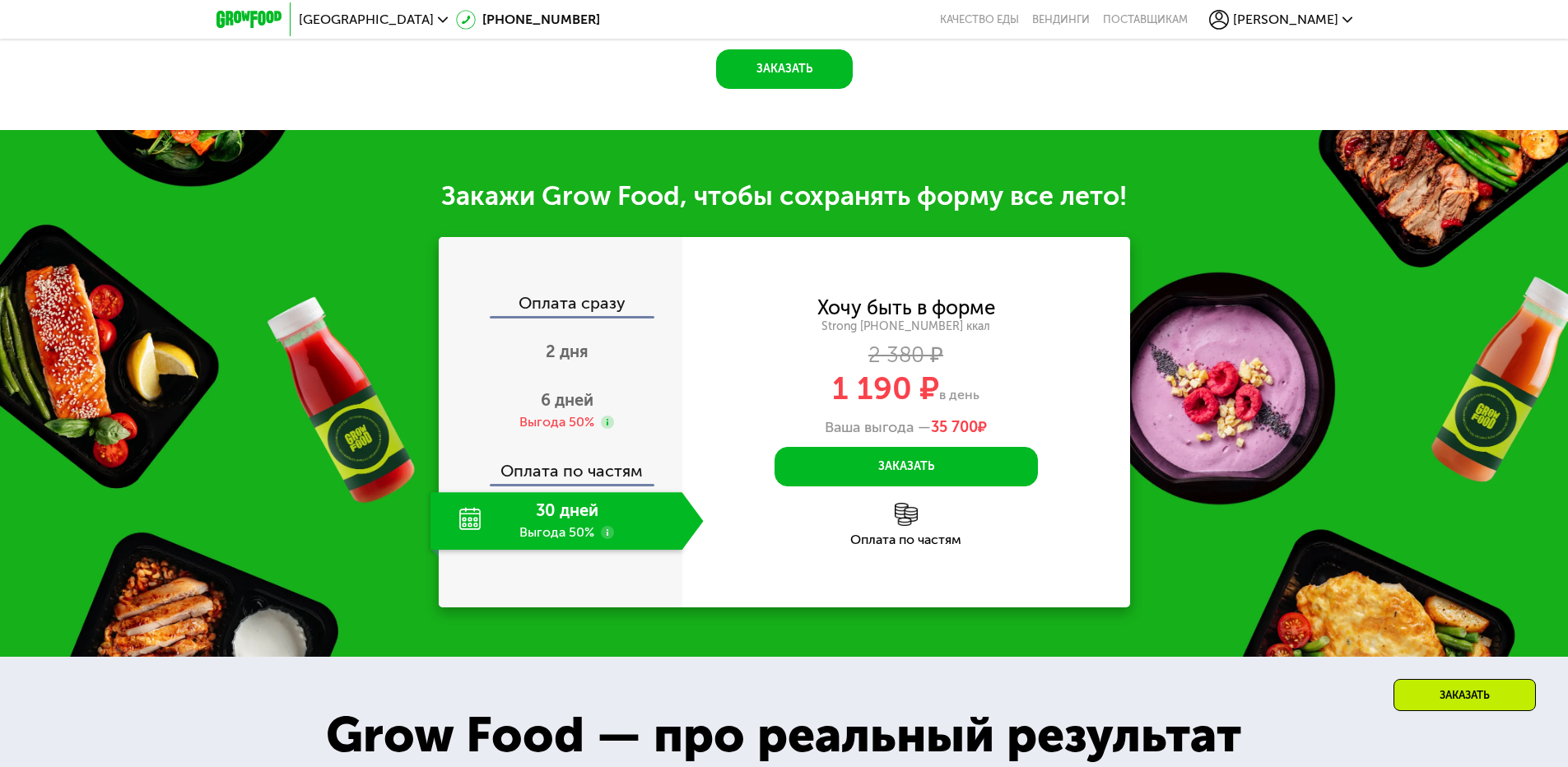
scroll to position [2304, 0]
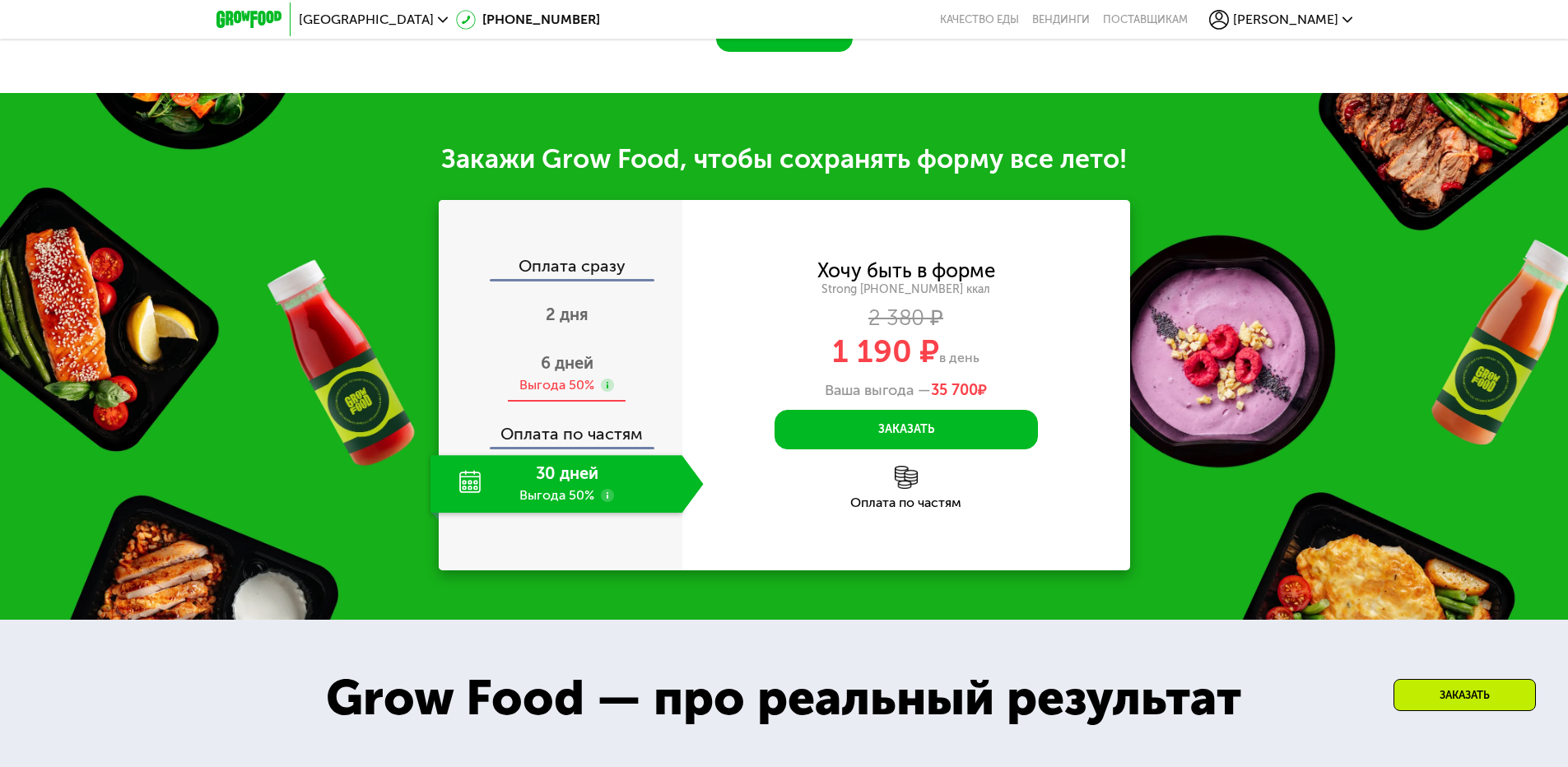
click at [544, 376] on div "Выгода 50%" at bounding box center [557, 386] width 75 height 18
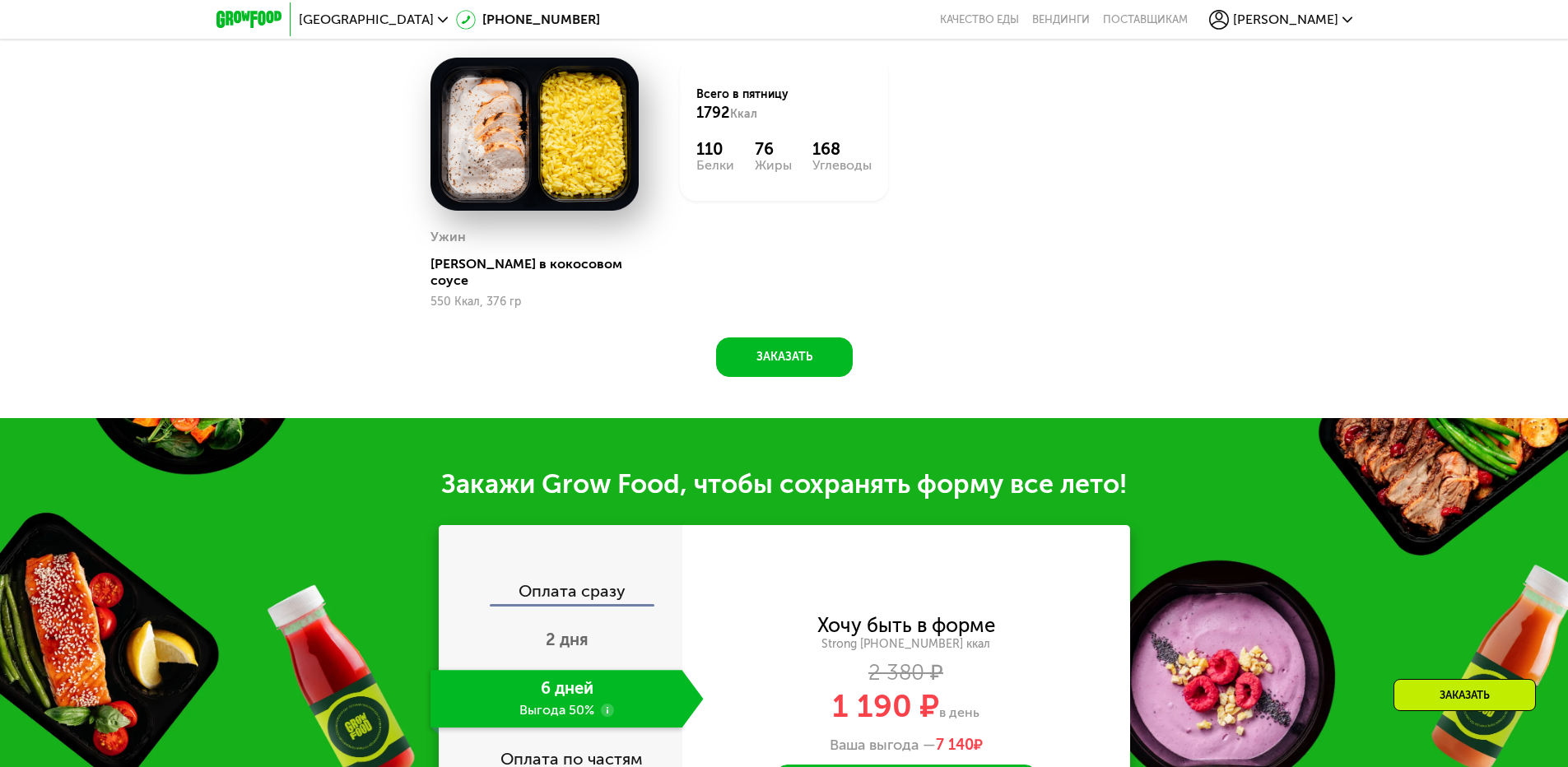
scroll to position [1974, 0]
